Goal: Information Seeking & Learning: Understand process/instructions

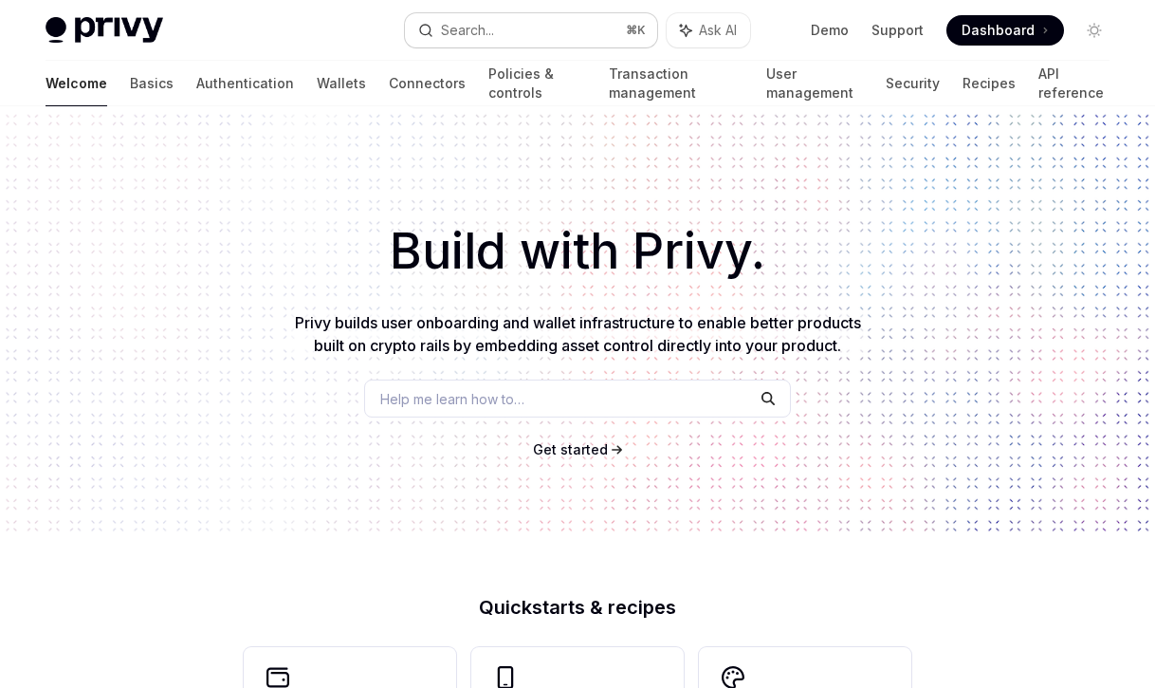
click at [489, 31] on div "Search..." at bounding box center [467, 30] width 53 height 23
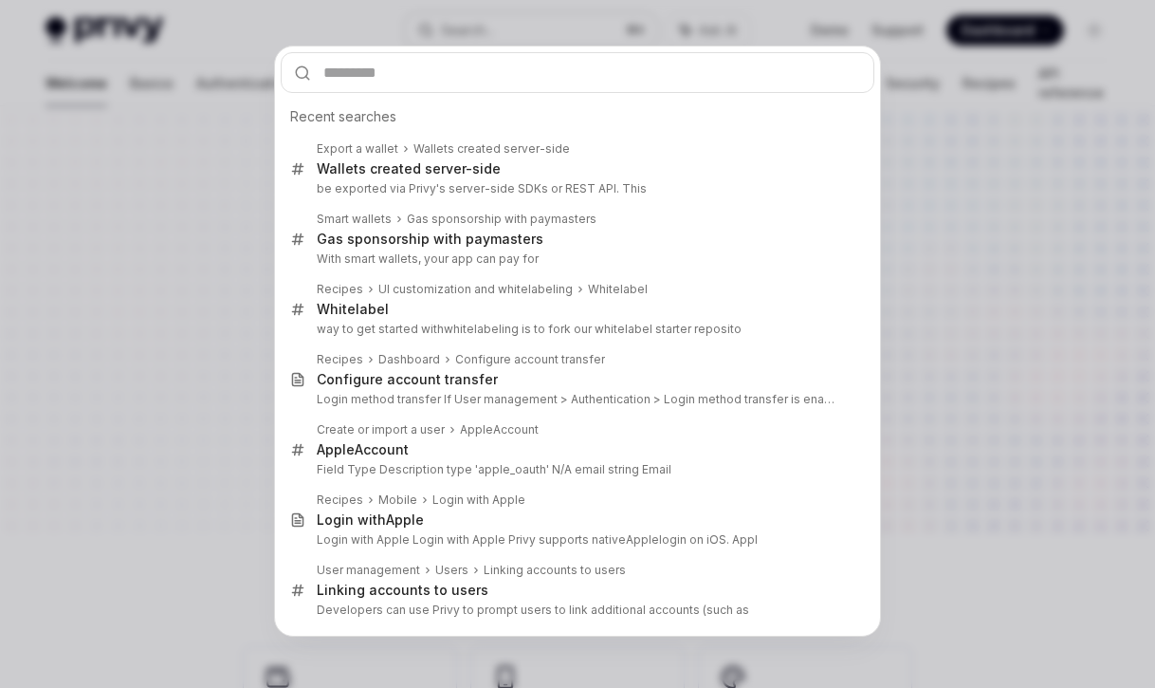
type input "*"
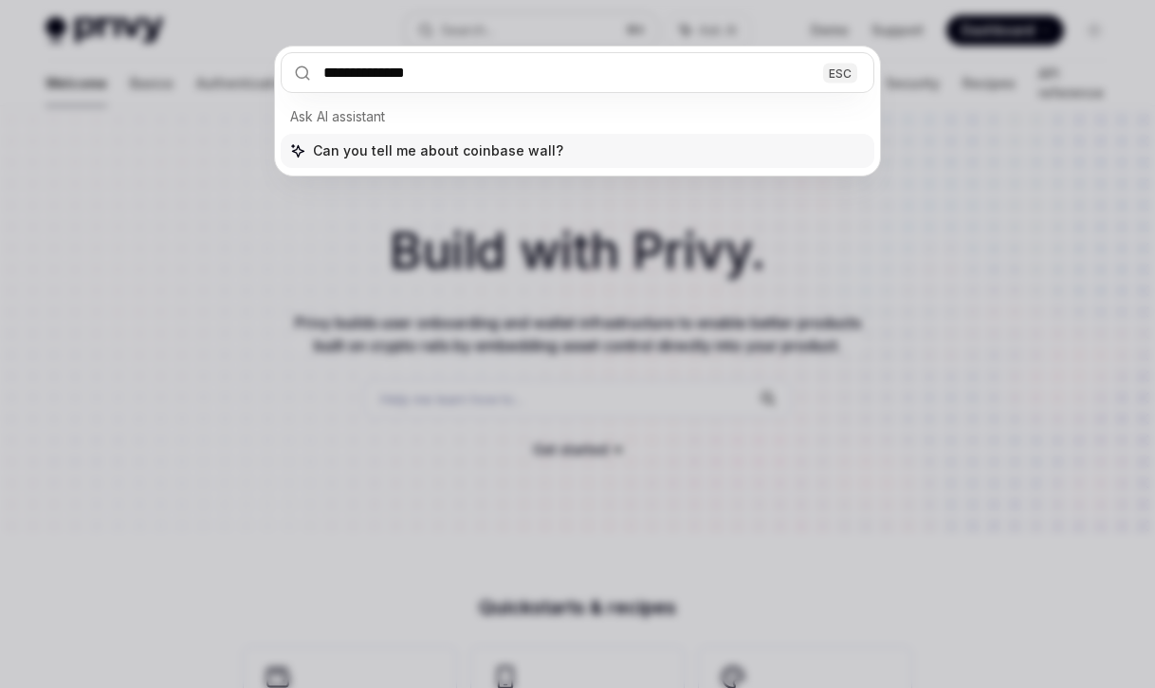
type input "**********"
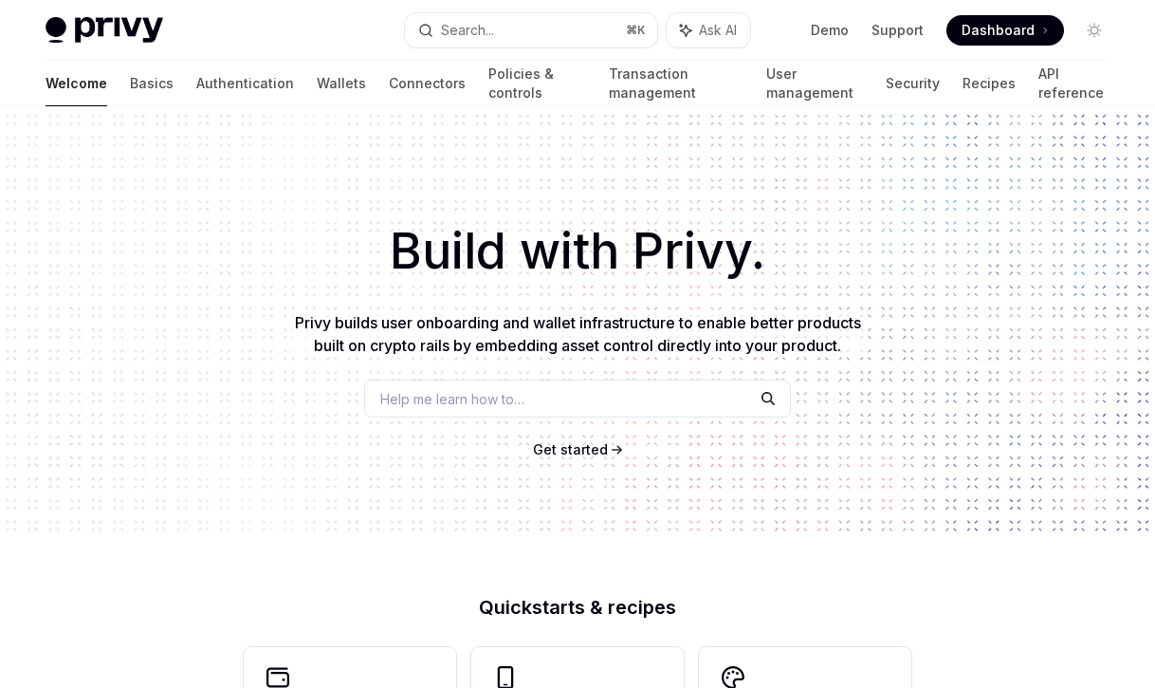
scroll to position [106, 0]
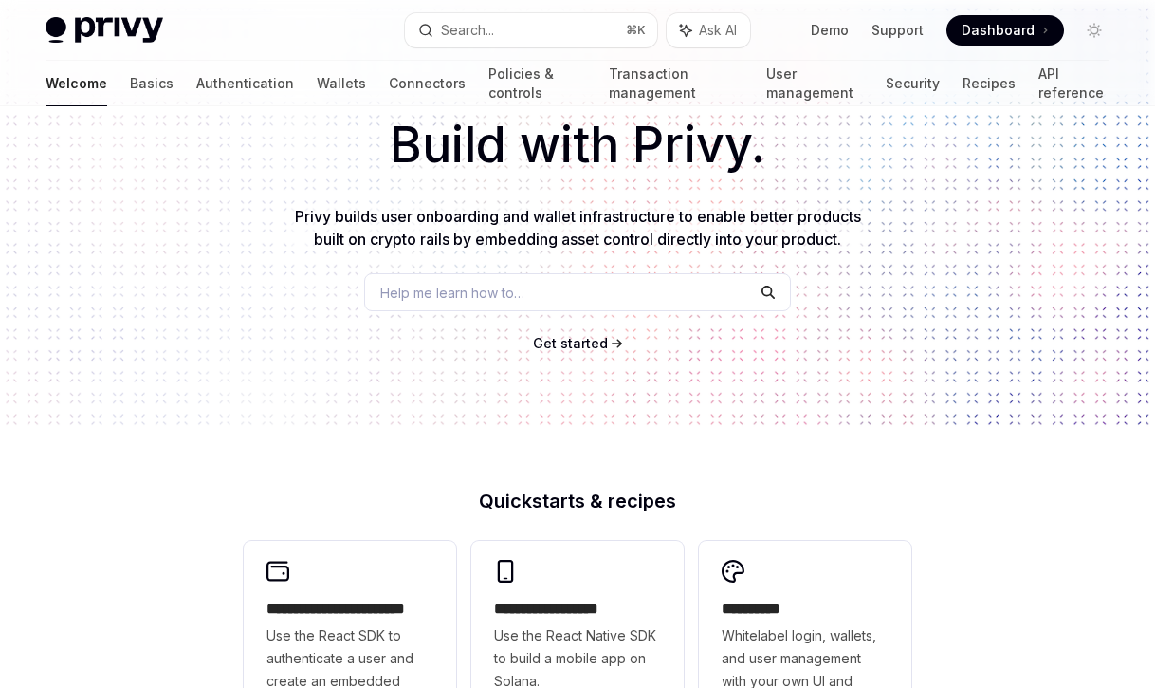
type textarea "*"
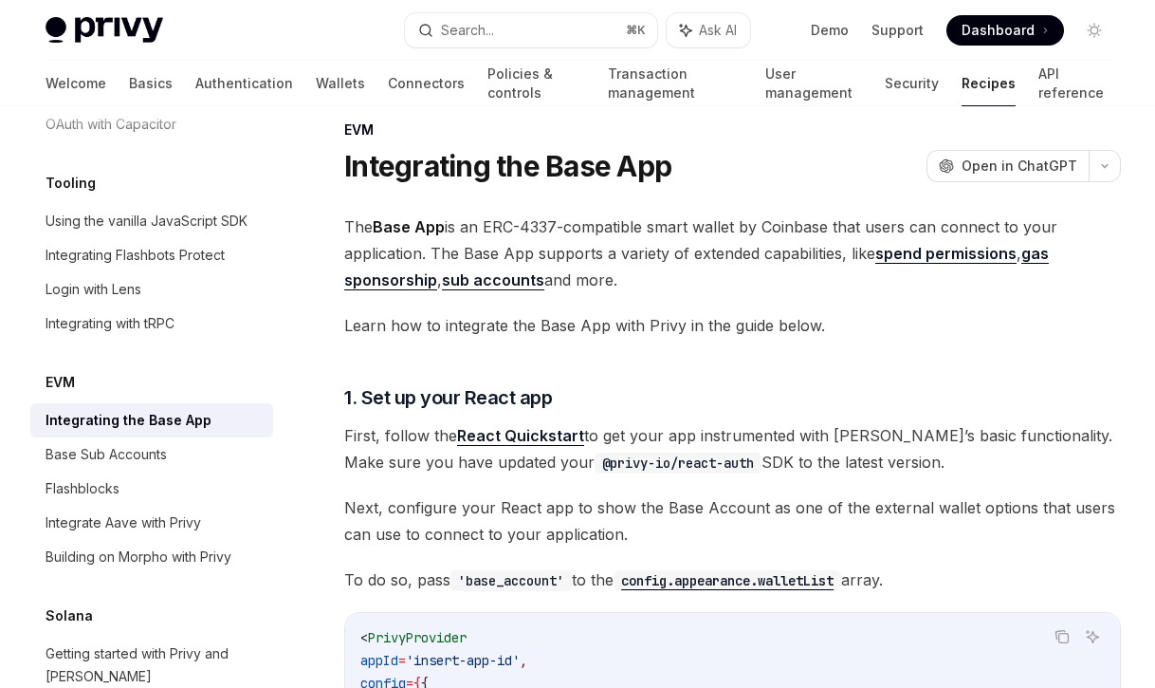
scroll to position [0, 0]
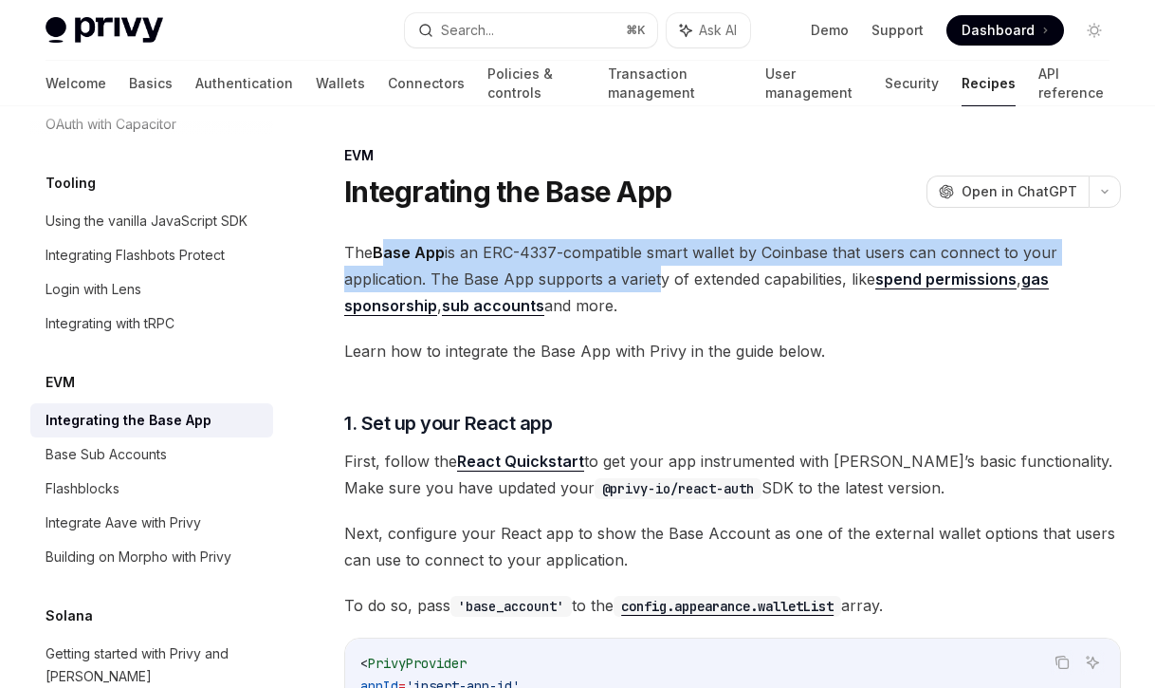
drag, startPoint x: 383, startPoint y: 254, endPoint x: 654, endPoint y: 290, distance: 272.7
click at [654, 290] on span "The Base App is an ERC-4337-compatible smart wallet by Coinbase that users can …" at bounding box center [732, 279] width 777 height 80
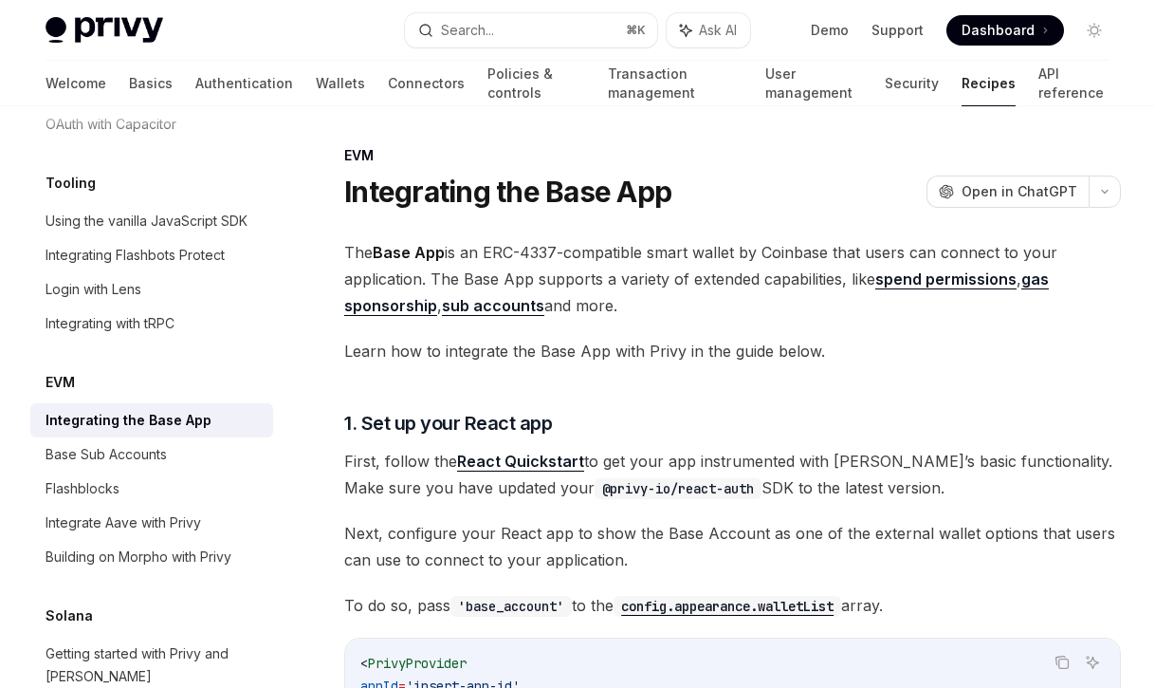
drag, startPoint x: 654, startPoint y: 310, endPoint x: 633, endPoint y: 312, distance: 21.0
click at [633, 312] on span "The Base App is an ERC-4337-compatible smart wallet by Coinbase that users can …" at bounding box center [732, 279] width 777 height 80
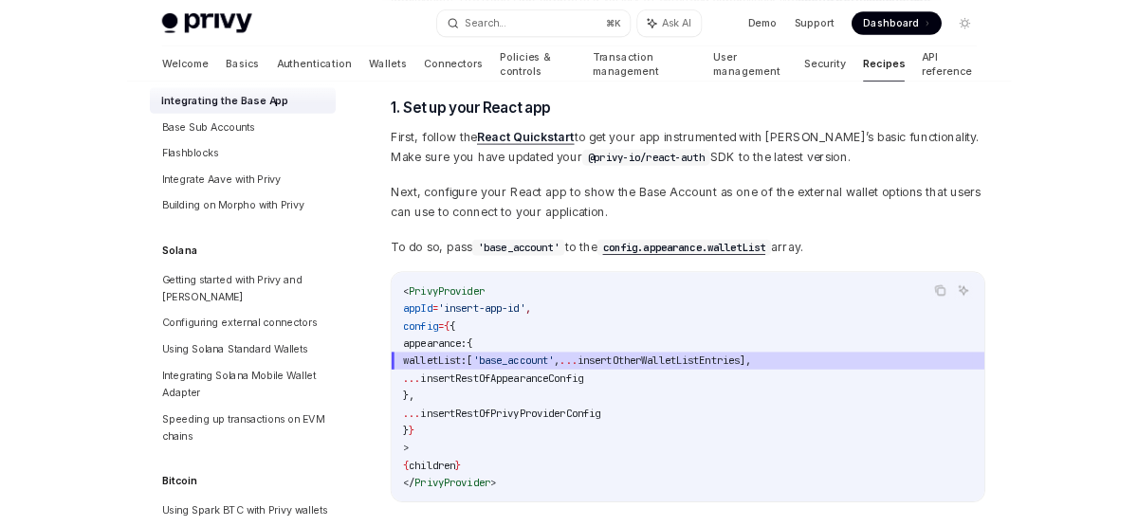
scroll to position [2828, 0]
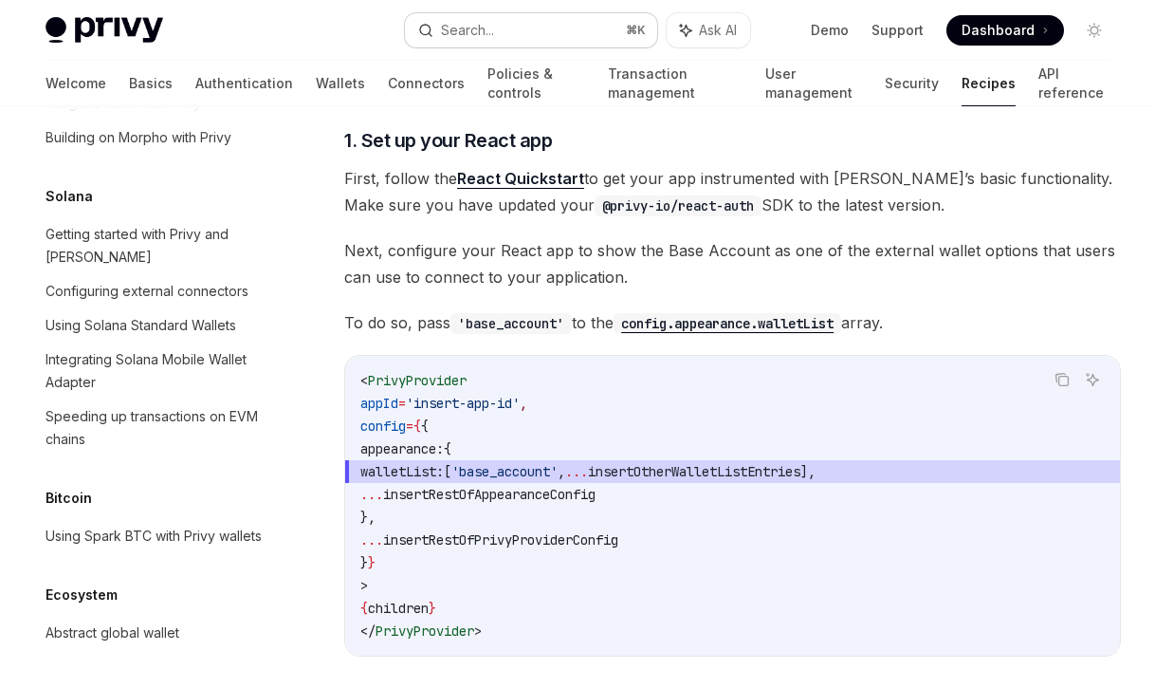
click at [477, 25] on div "Search..." at bounding box center [467, 30] width 53 height 23
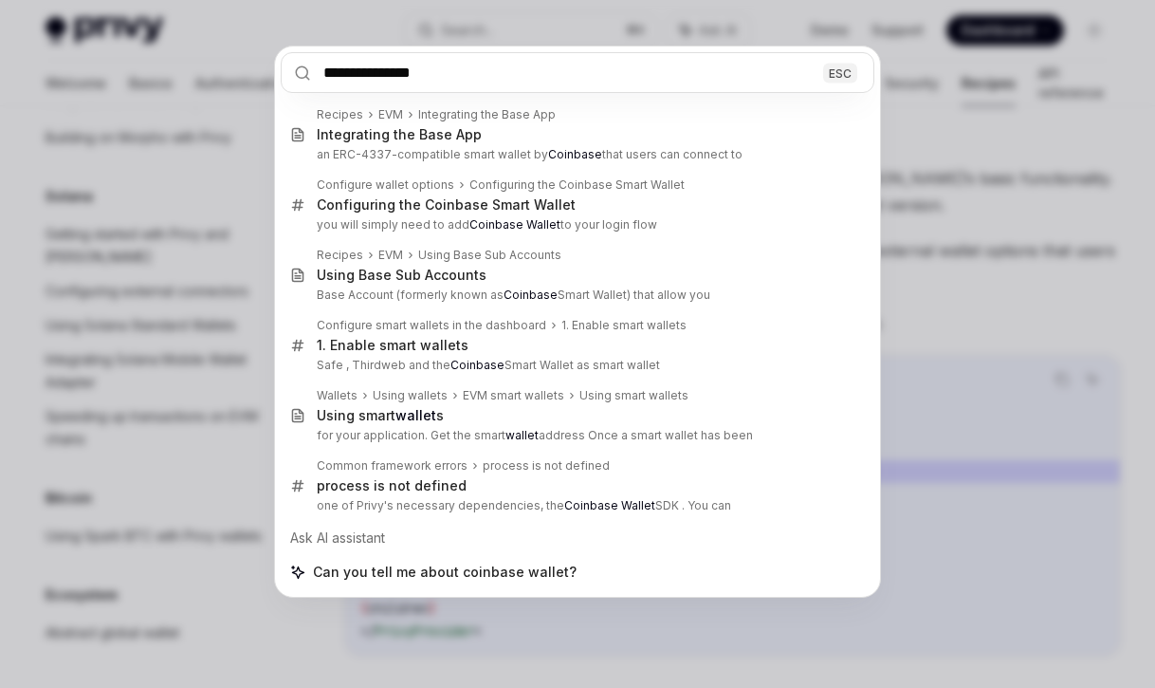
type input "**********"
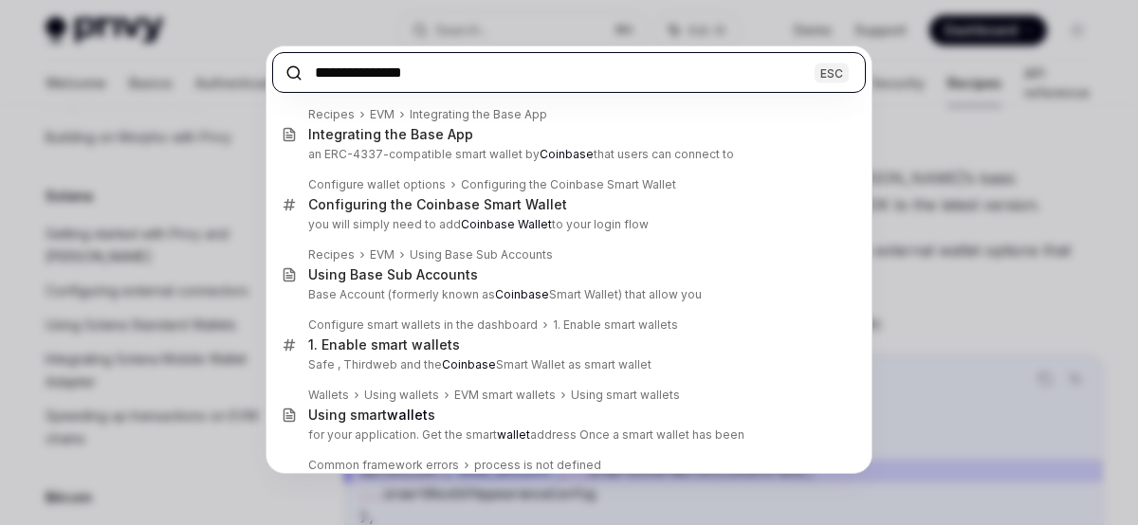
type textarea "*"
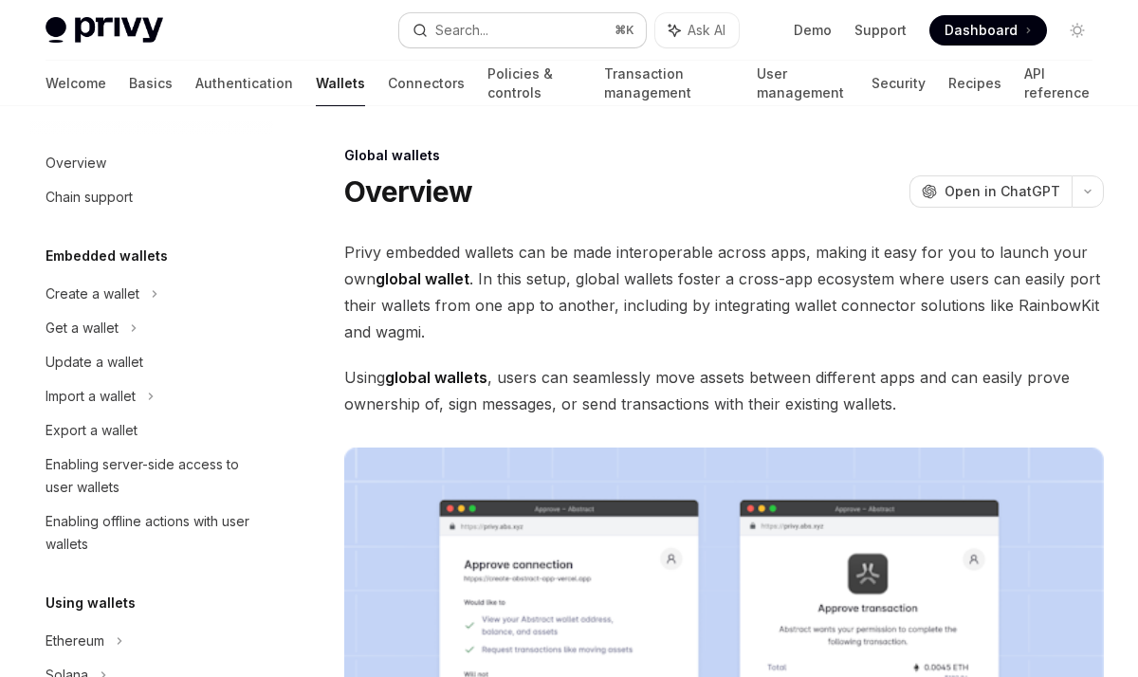
scroll to position [964, 0]
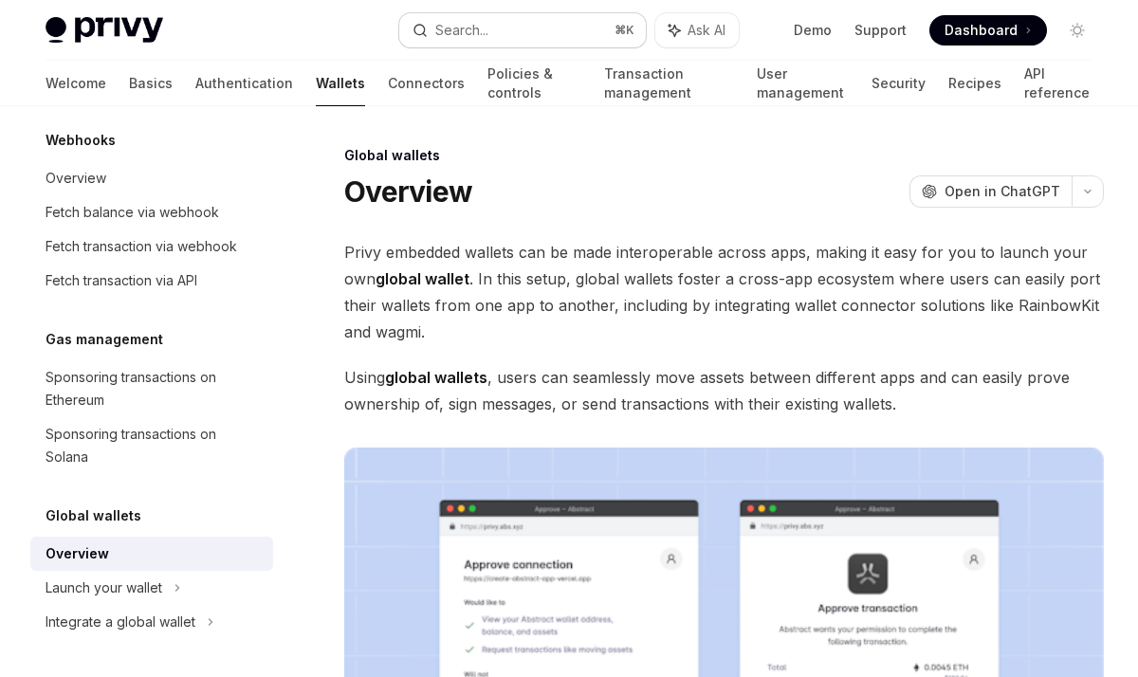
click at [517, 43] on button "Search... ⌘ K" at bounding box center [522, 30] width 246 height 34
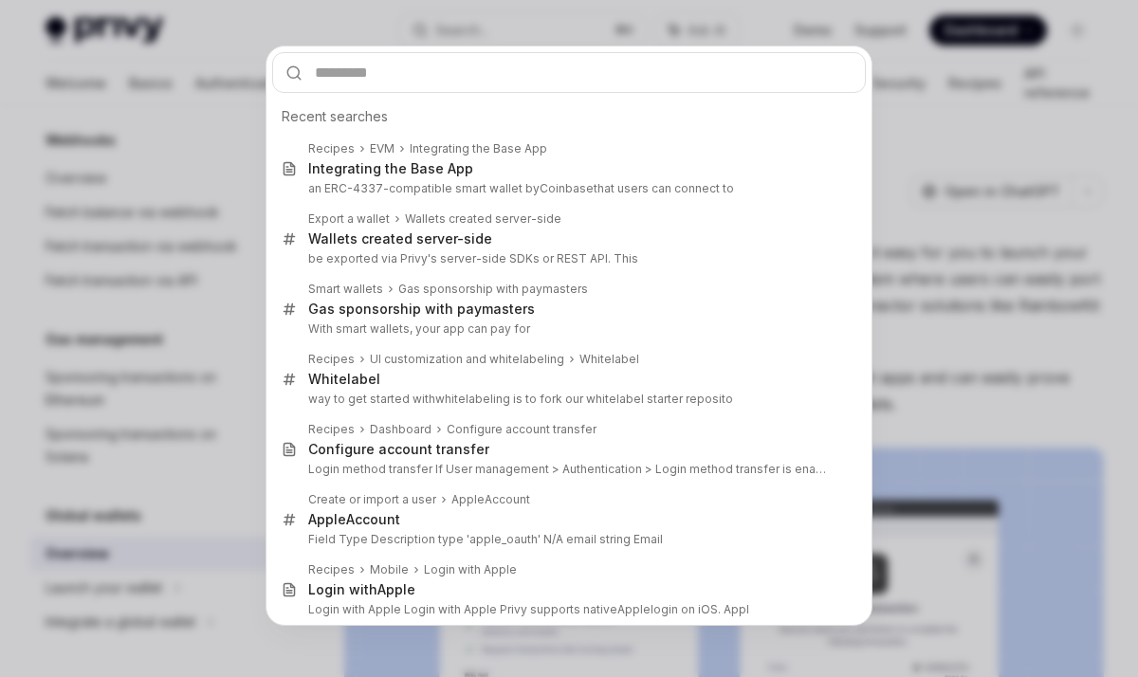
click at [96, 460] on div "Recent searches Recipes EVM Integrating the Base App Integrating the Base App a…" at bounding box center [569, 338] width 1138 height 677
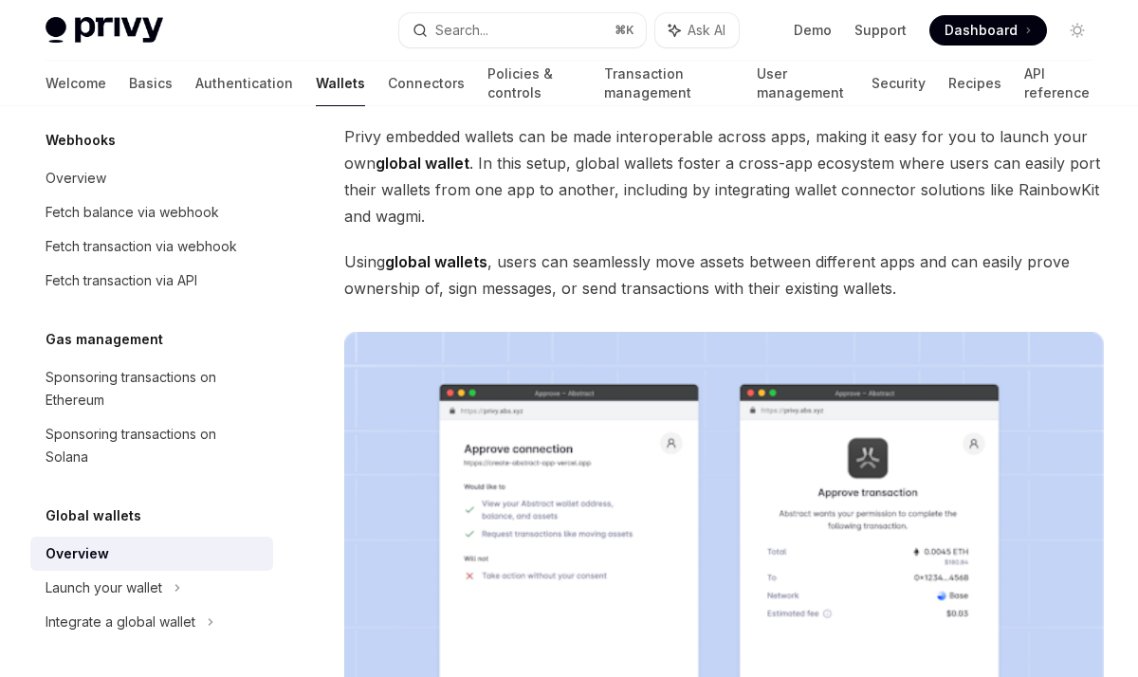
scroll to position [147, 0]
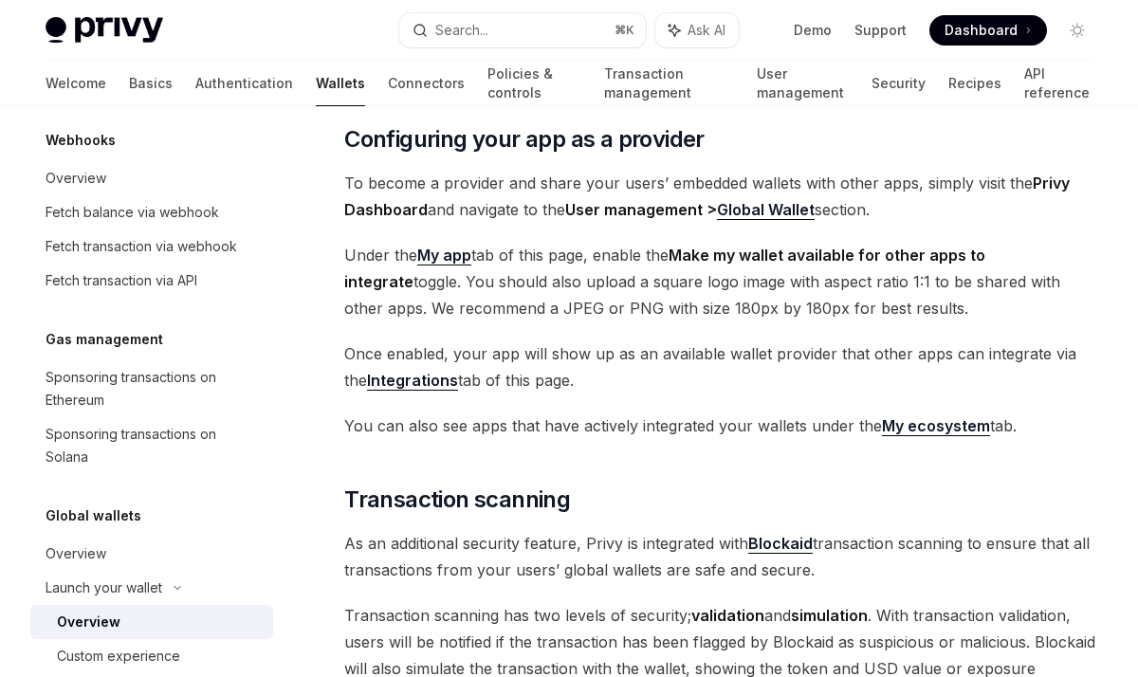
scroll to position [371, 0]
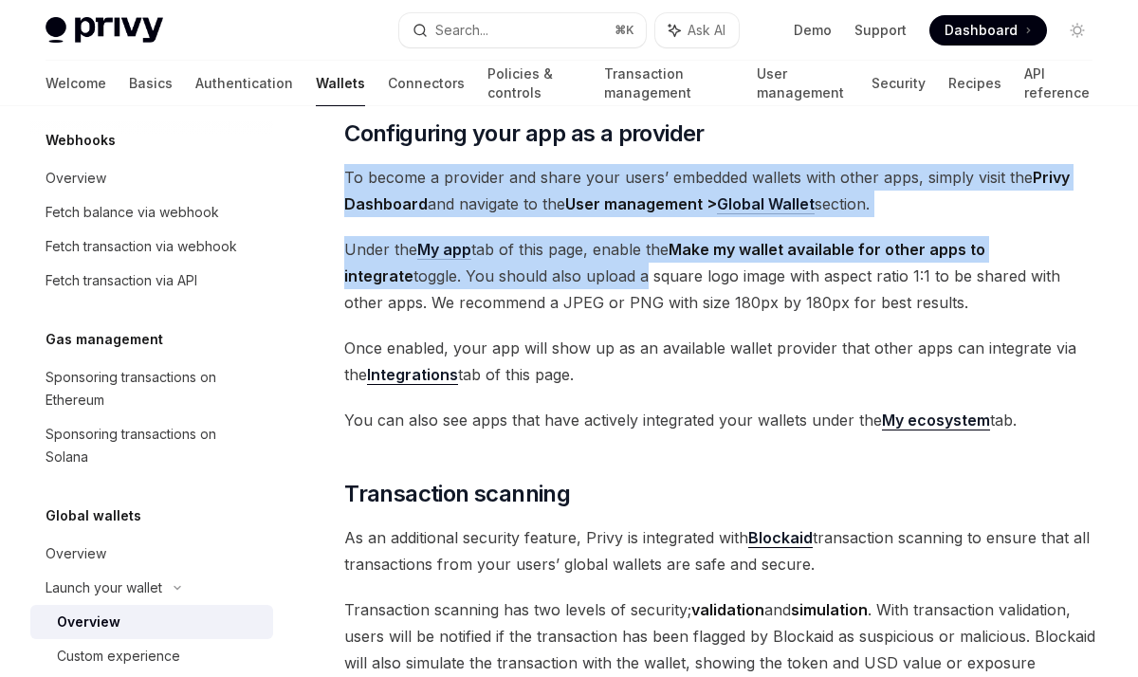
drag, startPoint x: 507, startPoint y: 161, endPoint x: 571, endPoint y: 289, distance: 143.0
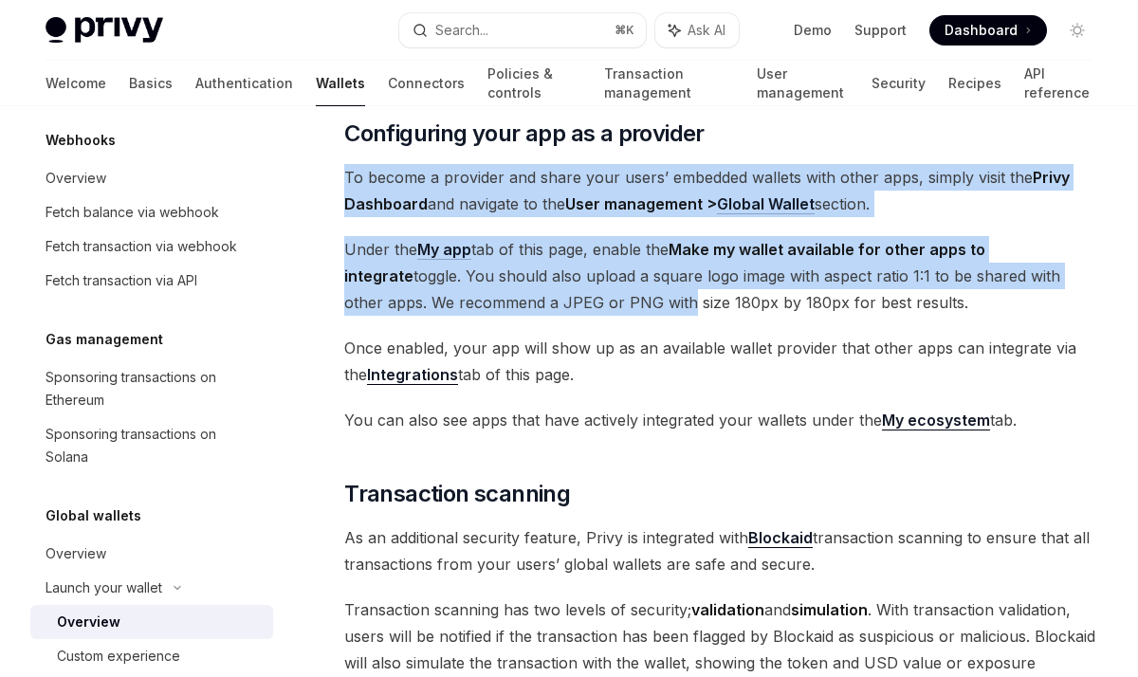
click at [571, 289] on span "Under the My app tab of this page, enable the Make my wallet available for othe…" at bounding box center [724, 276] width 760 height 80
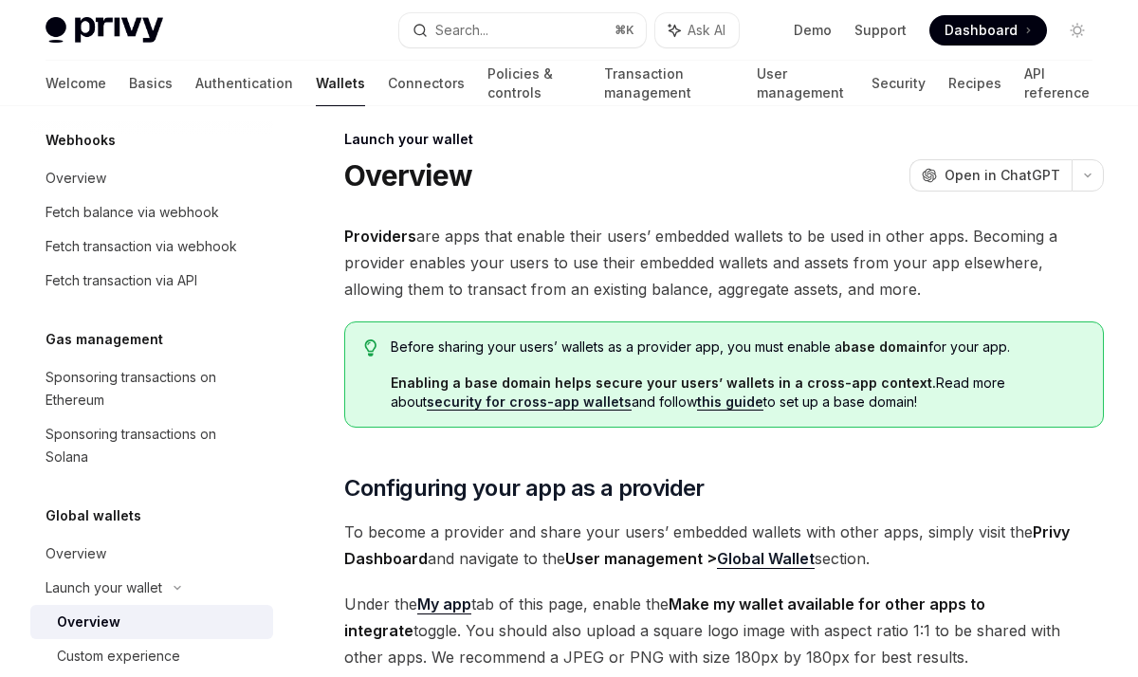
scroll to position [0, 0]
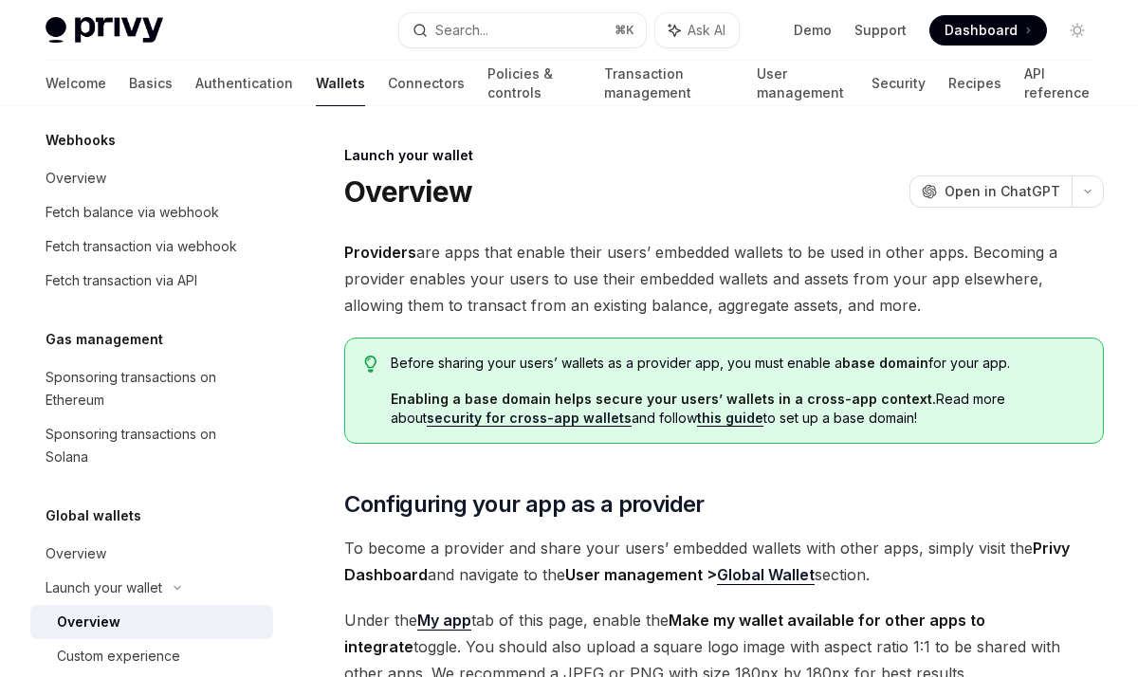
click at [491, 274] on span "Providers are apps that enable their users’ embedded wallets to be used in othe…" at bounding box center [724, 279] width 760 height 80
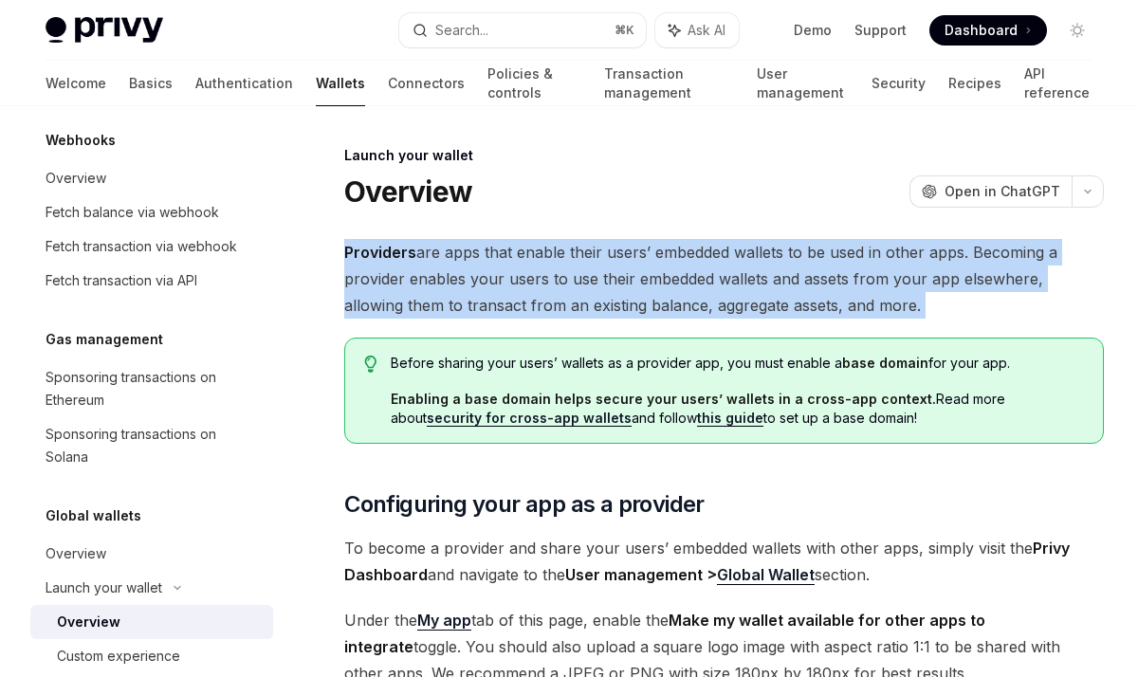
click at [491, 274] on span "Providers are apps that enable their users’ embedded wallets to be used in othe…" at bounding box center [724, 279] width 760 height 80
click at [101, 553] on div "Overview" at bounding box center [76, 554] width 61 height 23
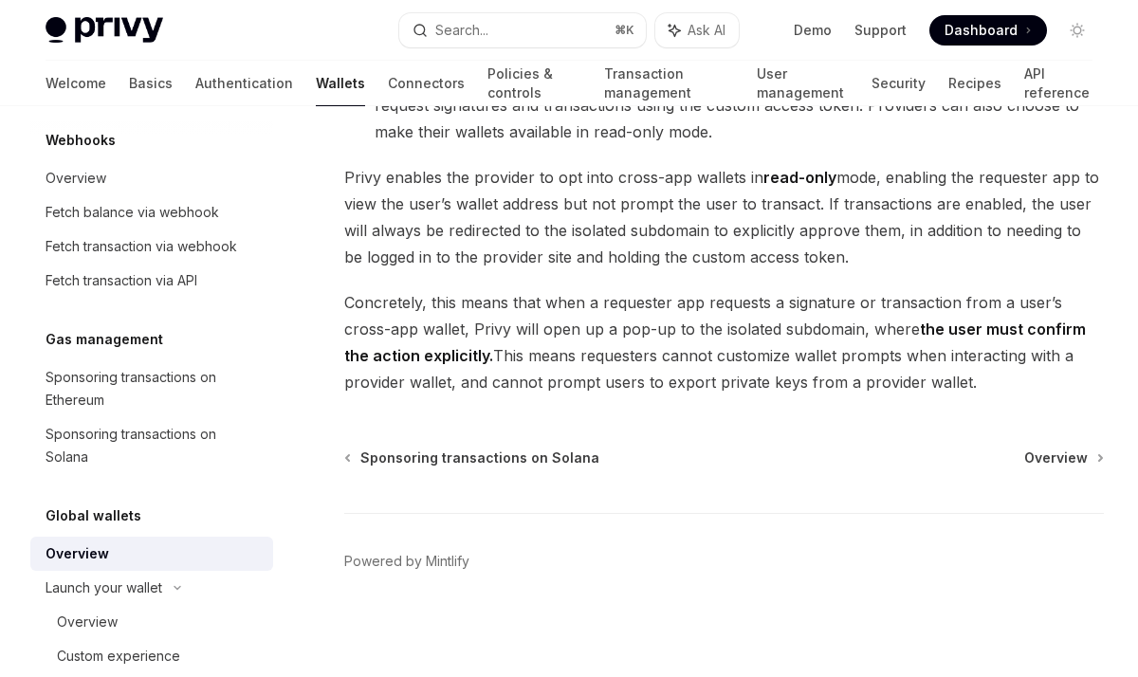
scroll to position [1032, 0]
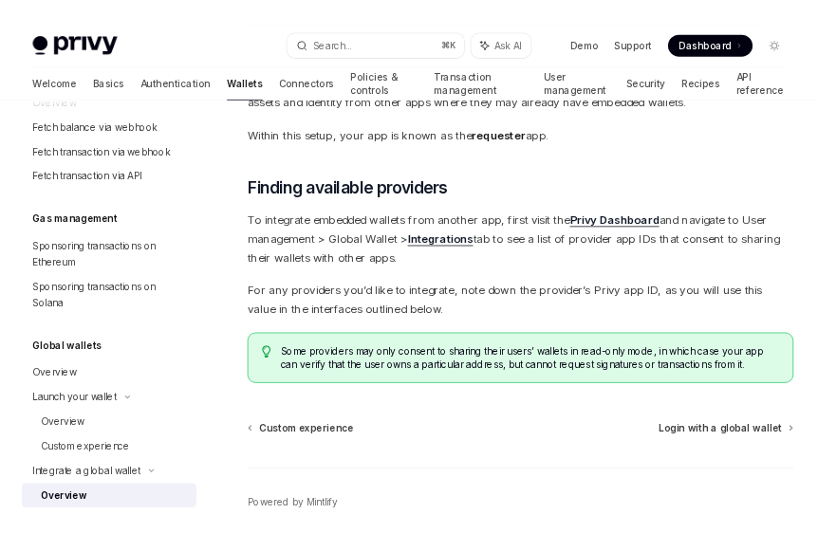
scroll to position [346, 0]
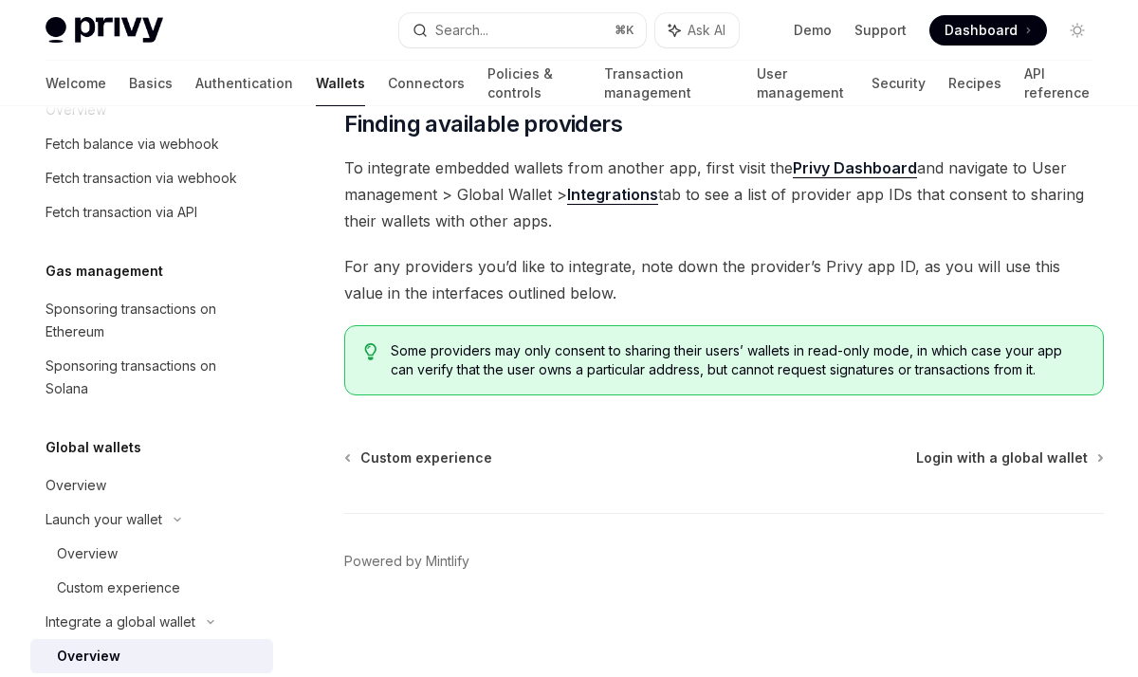
type textarea "*"
